Goal: Information Seeking & Learning: Learn about a topic

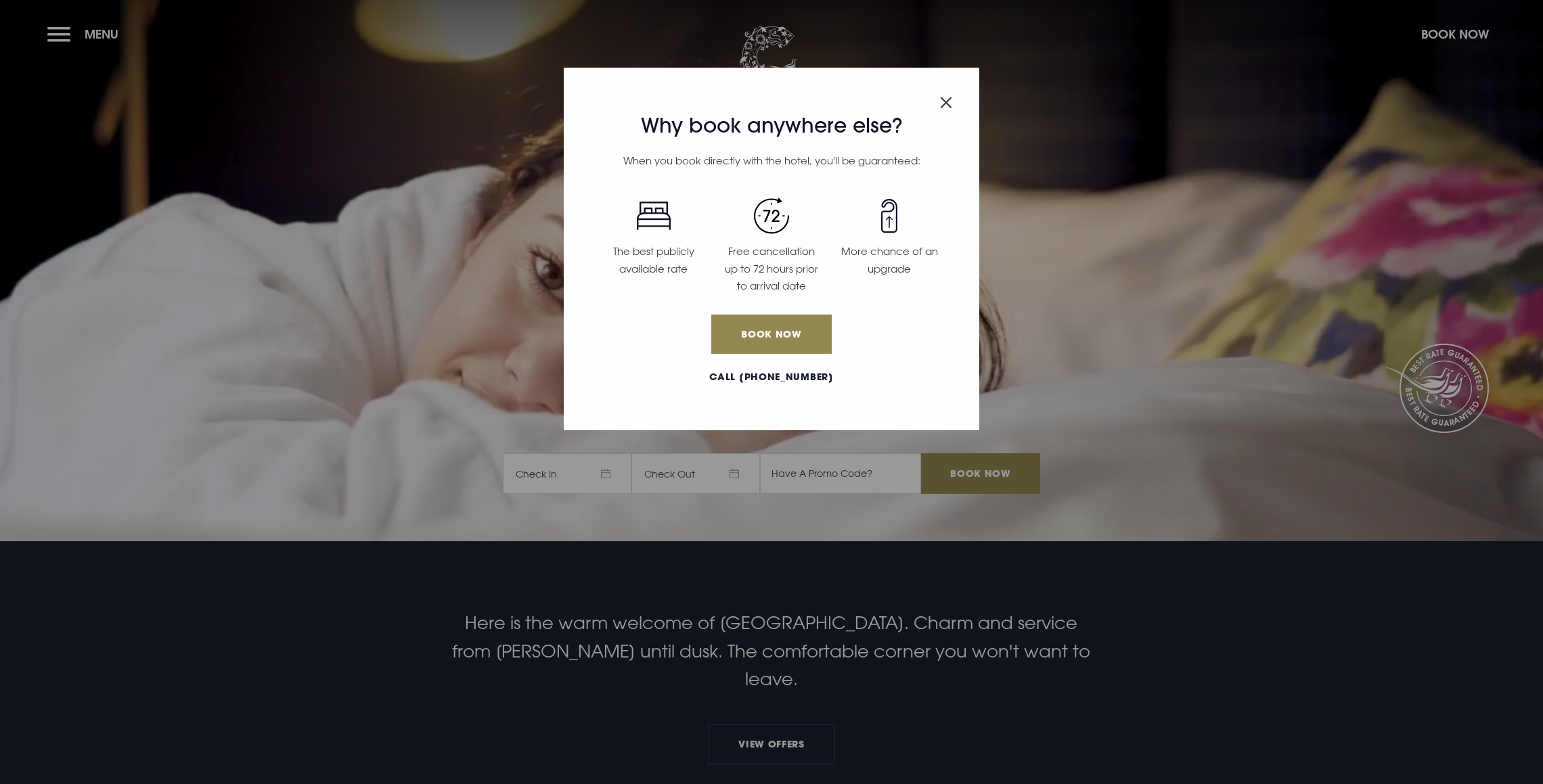
click at [949, 101] on img "Close modal" at bounding box center [946, 102] width 12 height 12
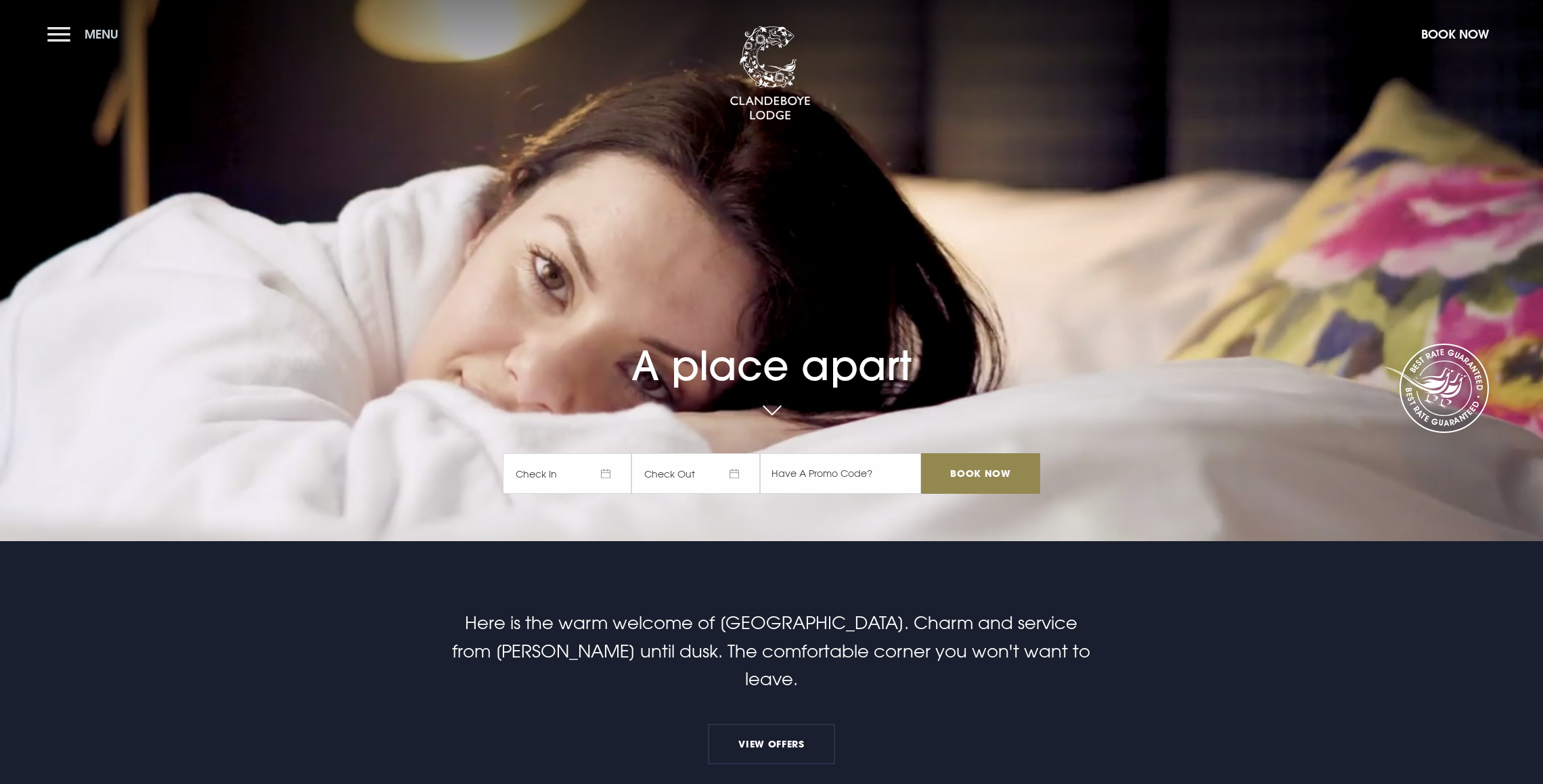
click at [62, 39] on button "Menu" at bounding box center [86, 34] width 78 height 29
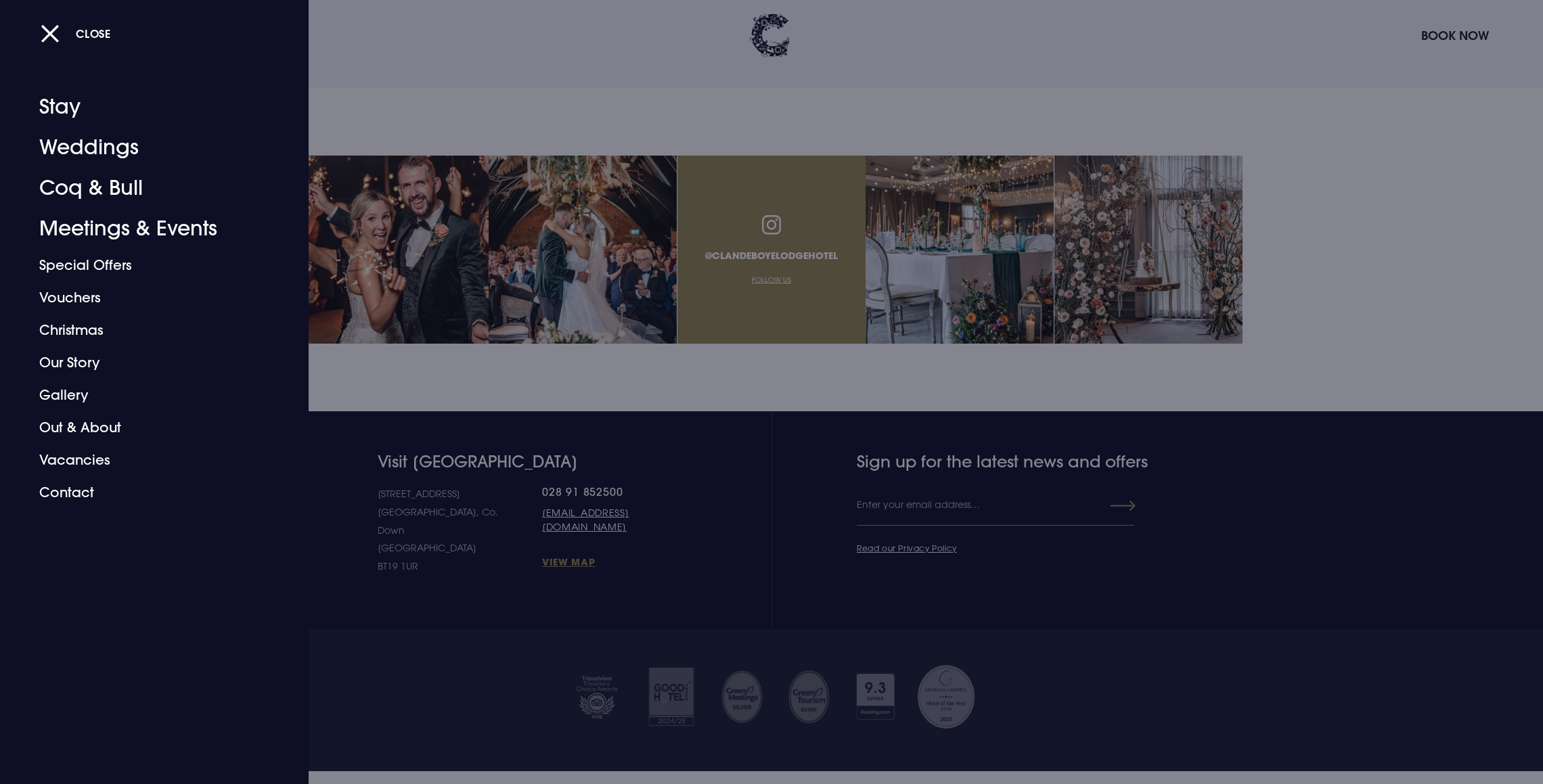
scroll to position [5156, 0]
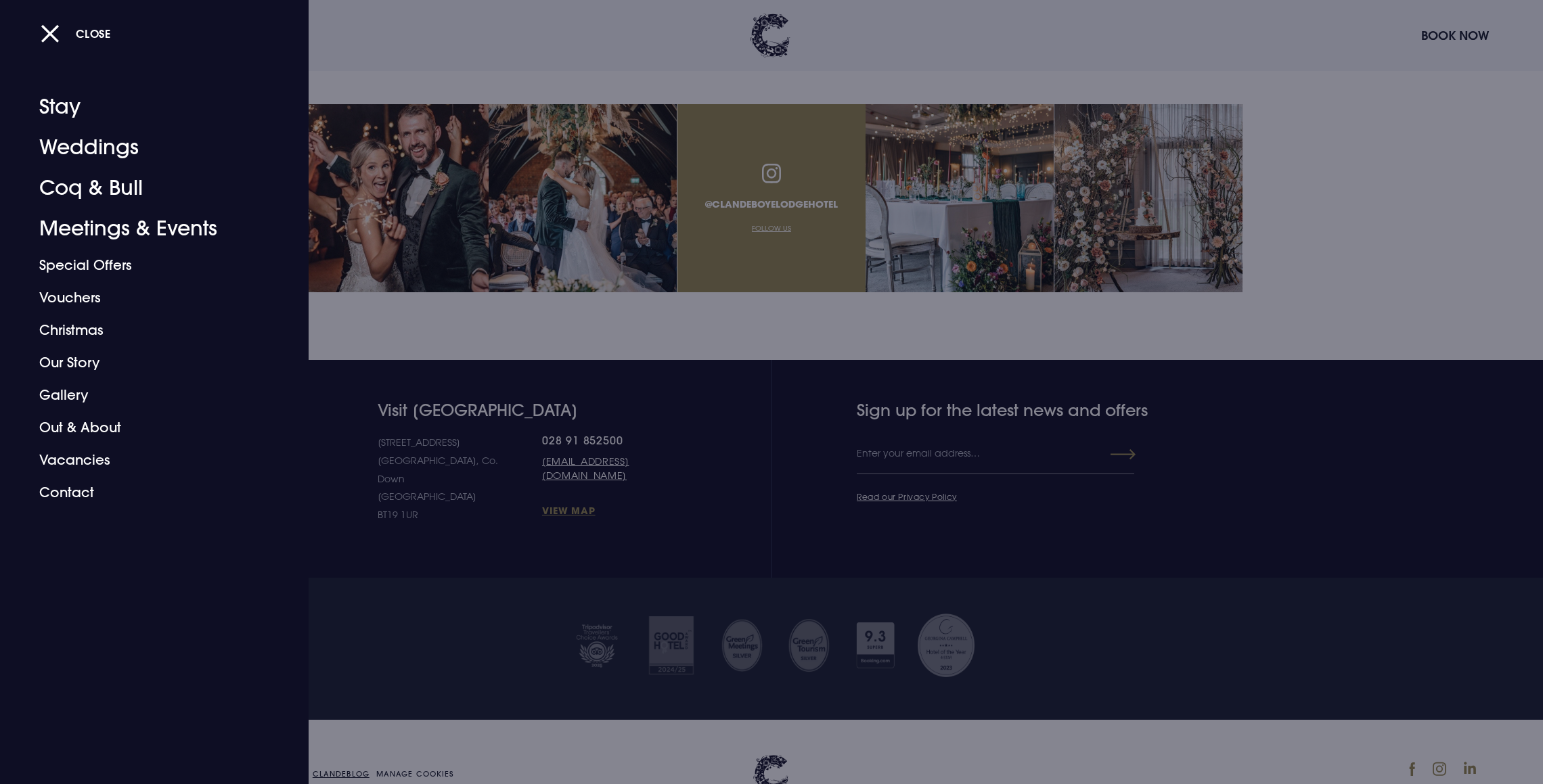
click at [337, 710] on div at bounding box center [772, 392] width 1543 height 784
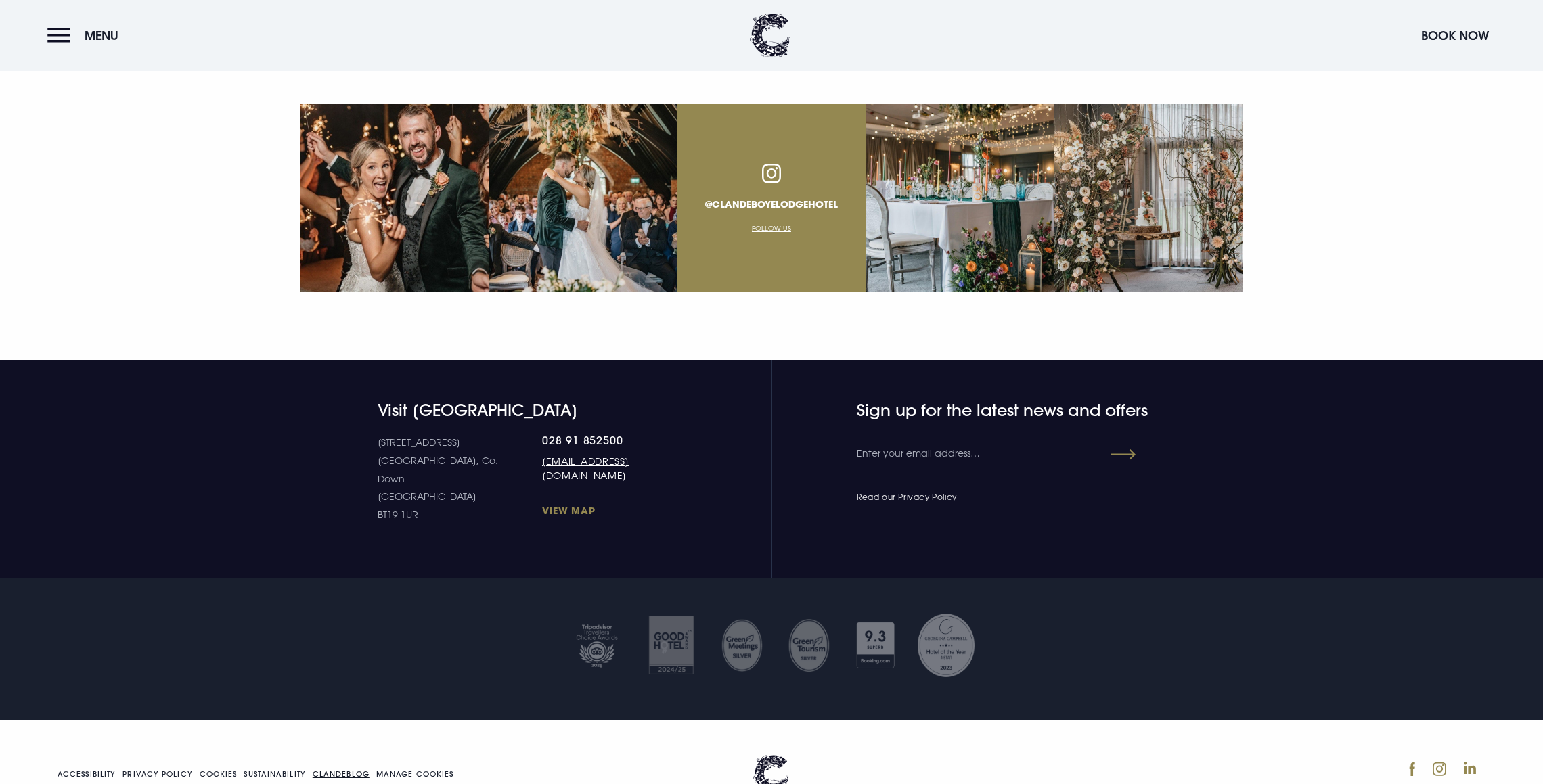
click at [338, 770] on link "Clandeblog" at bounding box center [340, 774] width 57 height 7
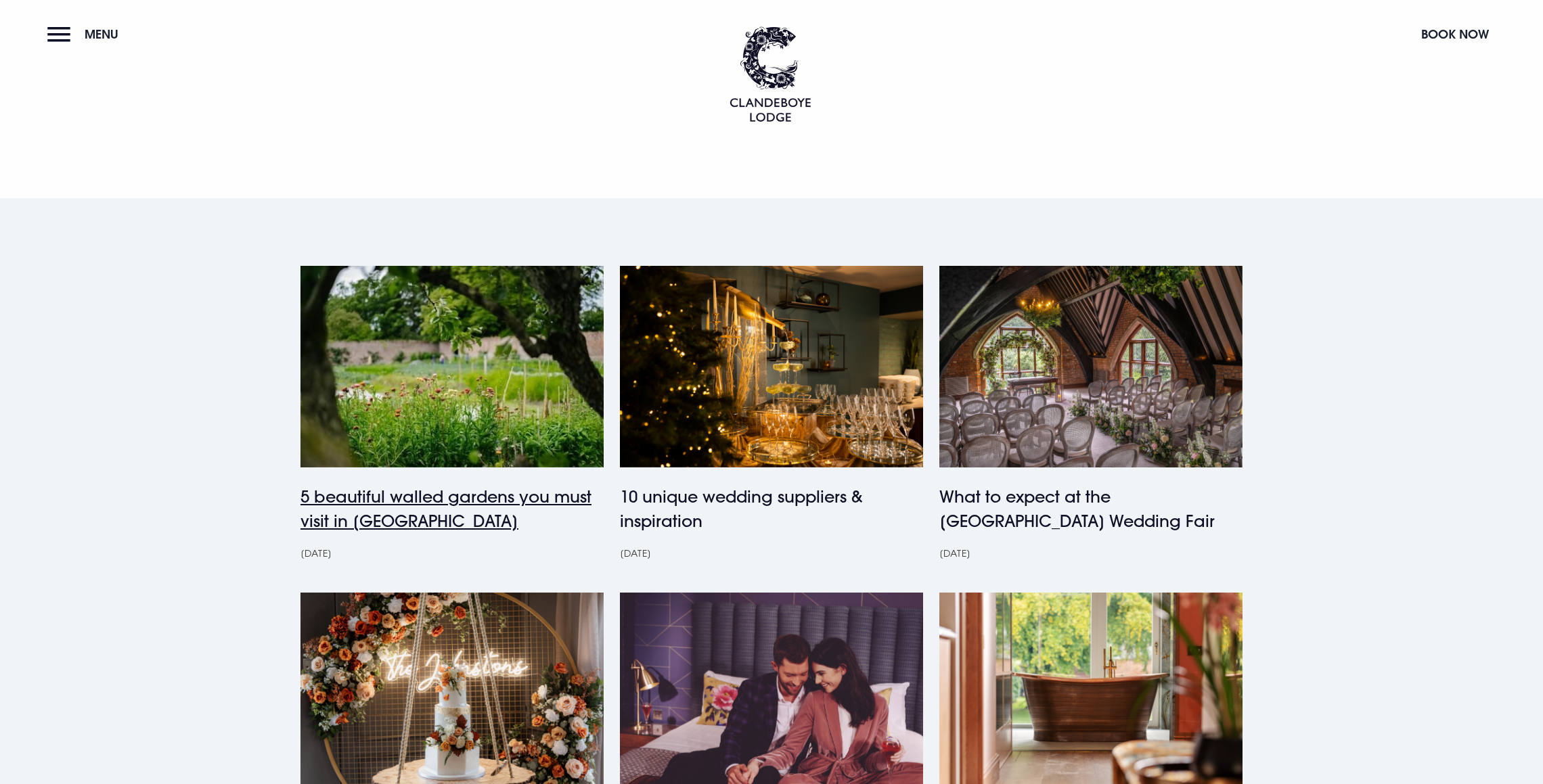
click at [484, 504] on h4 "5 beautiful walled gardens you must visit in [GEOGRAPHIC_DATA]" at bounding box center [451, 508] width 303 height 49
